Goal: Obtain resource: Download file/media

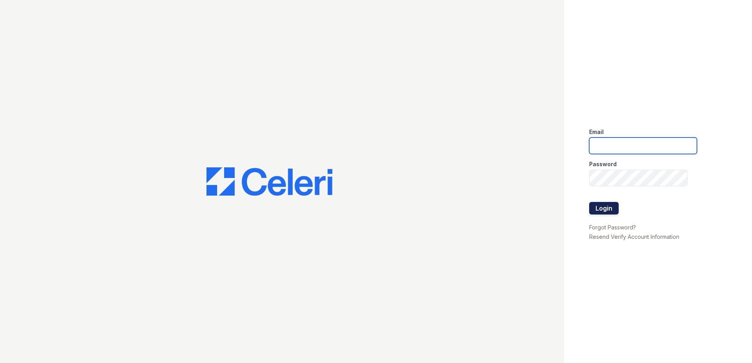
type input "[EMAIL_ADDRESS][DOMAIN_NAME]"
click at [603, 208] on button "Login" at bounding box center [603, 208] width 29 height 13
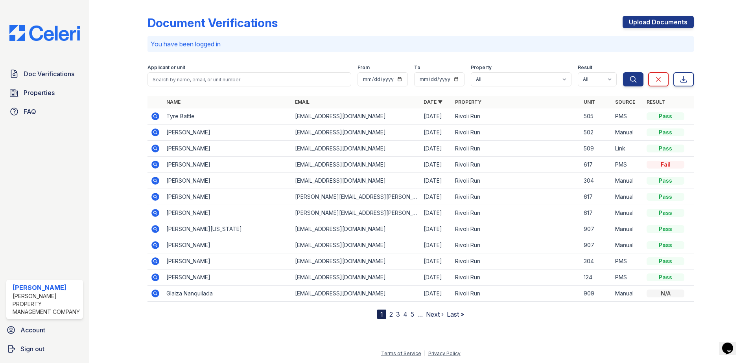
click at [390, 316] on link "2" at bounding box center [391, 315] width 4 height 8
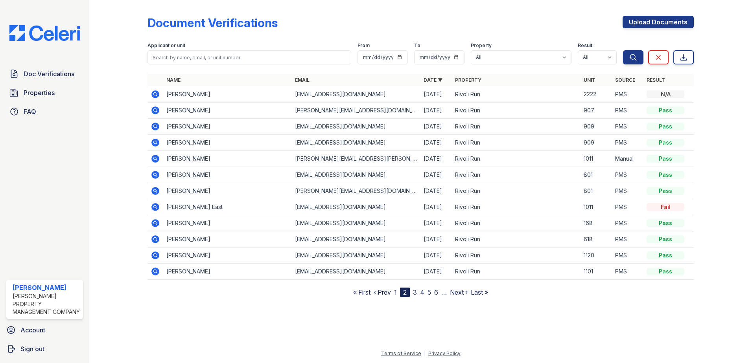
click at [415, 293] on link "3" at bounding box center [415, 293] width 4 height 8
click at [155, 111] on icon at bounding box center [155, 110] width 2 height 2
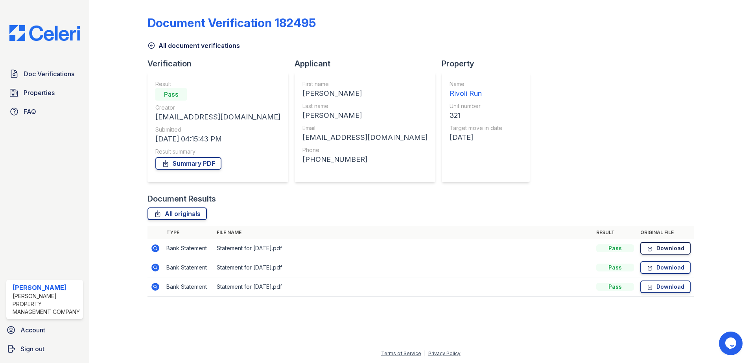
click at [669, 248] on link "Download" at bounding box center [665, 248] width 50 height 13
click at [655, 266] on link "Download" at bounding box center [665, 268] width 50 height 13
click at [649, 289] on icon at bounding box center [650, 287] width 7 height 8
